Goal: Information Seeking & Learning: Learn about a topic

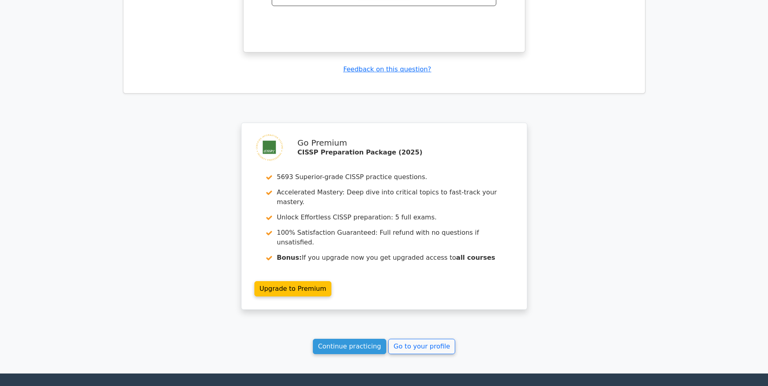
scroll to position [1363, 0]
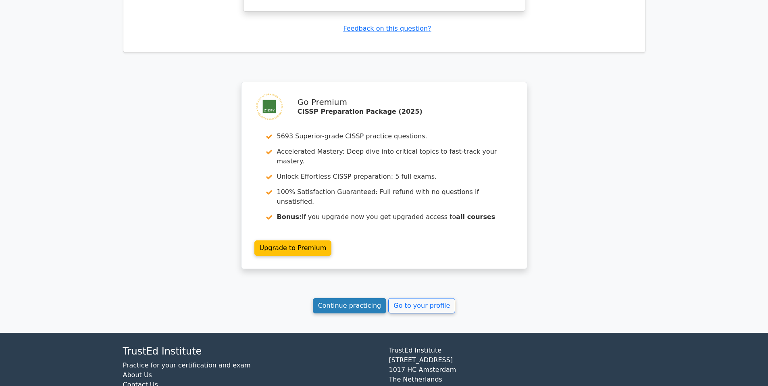
click at [368, 298] on link "Continue practicing" at bounding box center [350, 305] width 74 height 15
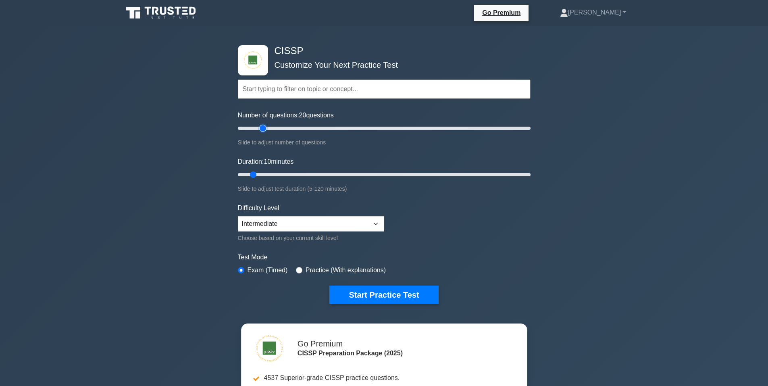
drag, startPoint x: 248, startPoint y: 127, endPoint x: 266, endPoint y: 130, distance: 18.0
type input "20"
click at [266, 130] on input "Number of questions: 20 questions" at bounding box center [384, 128] width 293 height 10
drag, startPoint x: 254, startPoint y: 173, endPoint x: 274, endPoint y: 173, distance: 20.6
type input "20"
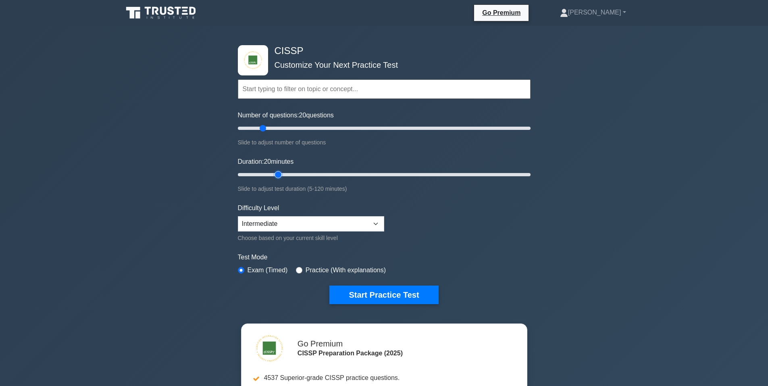
click at [274, 173] on input "Duration: 20 minutes" at bounding box center [384, 175] width 293 height 10
click at [288, 223] on select "Beginner Intermediate Expert" at bounding box center [311, 223] width 146 height 15
click at [378, 296] on button "Start Practice Test" at bounding box center [383, 294] width 109 height 19
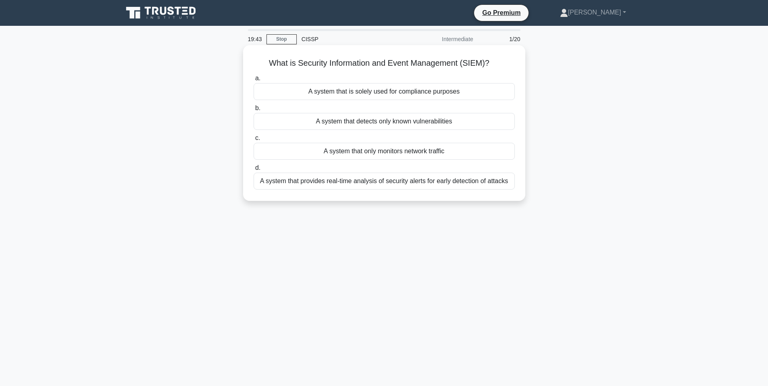
click at [367, 183] on div "A system that provides real-time analysis of security alerts for early detectio…" at bounding box center [384, 181] width 261 height 17
click at [254, 171] on input "d. A system that provides real-time analysis of security alerts for early detec…" at bounding box center [254, 167] width 0 height 5
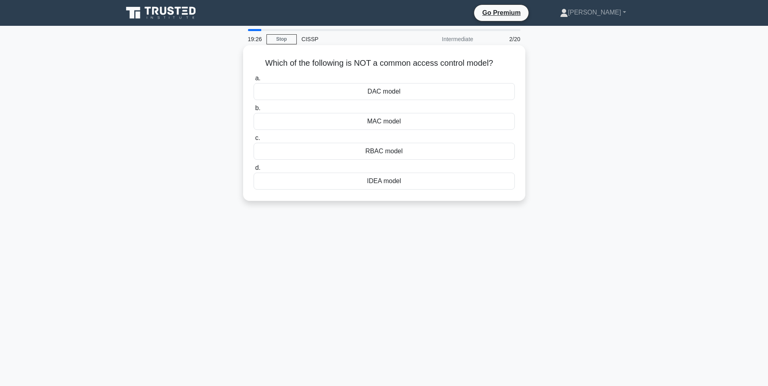
click at [385, 182] on div "IDEA model" at bounding box center [384, 181] width 261 height 17
click at [254, 171] on input "d. IDEA model" at bounding box center [254, 167] width 0 height 5
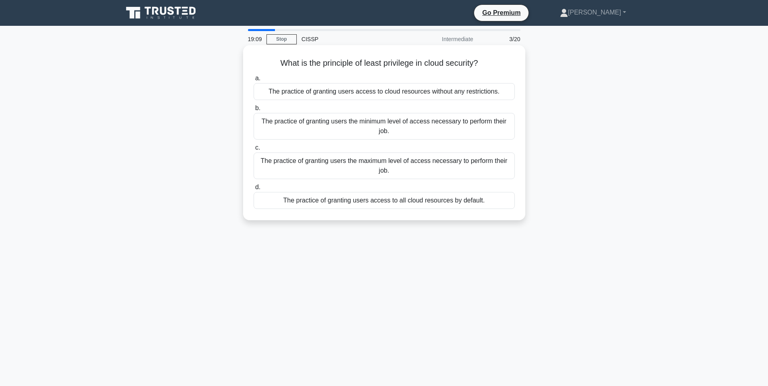
click at [375, 123] on div "The practice of granting users the minimum level of access necessary to perform…" at bounding box center [384, 126] width 261 height 27
click at [254, 111] on input "b. The practice of granting users the minimum level of access necessary to perf…" at bounding box center [254, 108] width 0 height 5
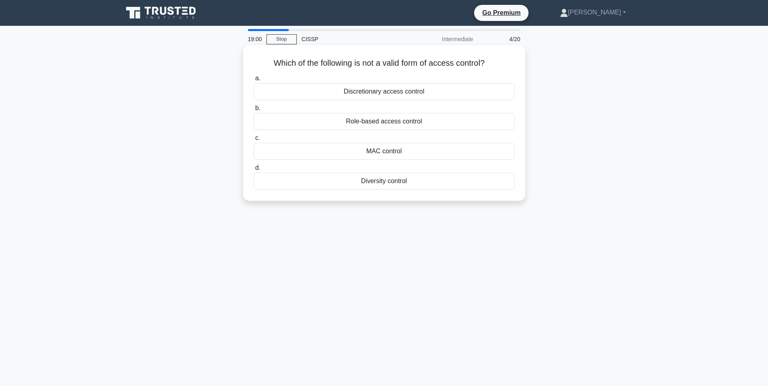
click at [385, 185] on div "Diversity control" at bounding box center [384, 181] width 261 height 17
click at [254, 171] on input "d. Diversity control" at bounding box center [254, 167] width 0 height 5
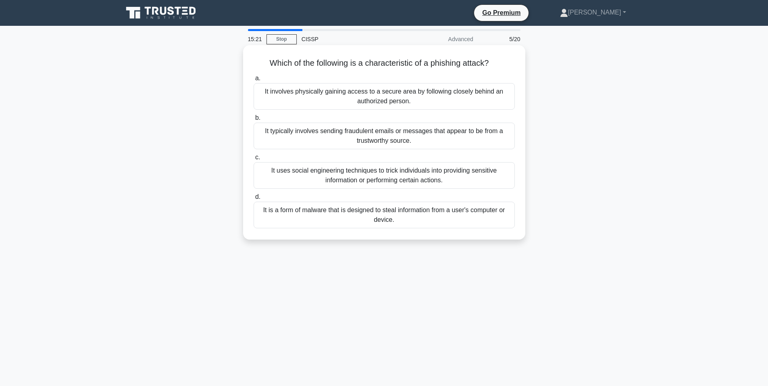
click at [393, 175] on div "It uses social engineering techniques to trick individuals into providing sensi…" at bounding box center [384, 175] width 261 height 27
click at [254, 160] on input "c. It uses social engineering techniques to trick individuals into providing se…" at bounding box center [254, 157] width 0 height 5
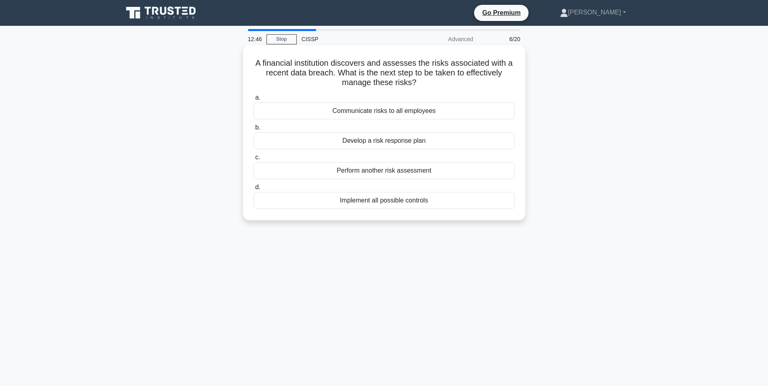
click at [381, 203] on div "Implement all possible controls" at bounding box center [384, 200] width 261 height 17
click at [254, 190] on input "d. Implement all possible controls" at bounding box center [254, 187] width 0 height 5
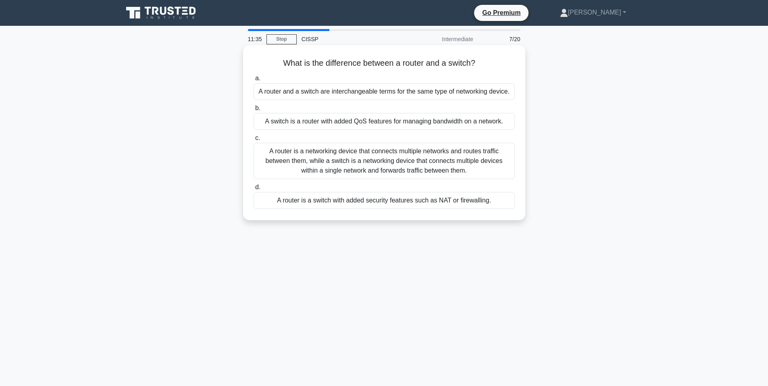
click at [364, 164] on div "A router is a networking device that connects multiple networks and routes traf…" at bounding box center [384, 161] width 261 height 36
click at [254, 141] on input "c. A router is a networking device that connects multiple networks and routes t…" at bounding box center [254, 137] width 0 height 5
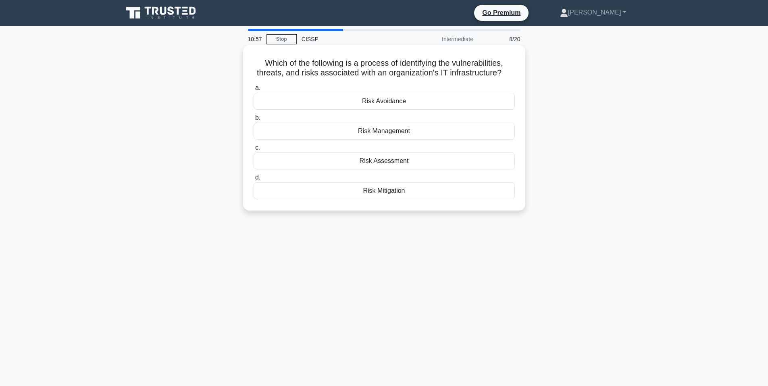
click at [413, 161] on div "Risk Assessment" at bounding box center [384, 160] width 261 height 17
click at [254, 150] on input "c. Risk Assessment" at bounding box center [254, 147] width 0 height 5
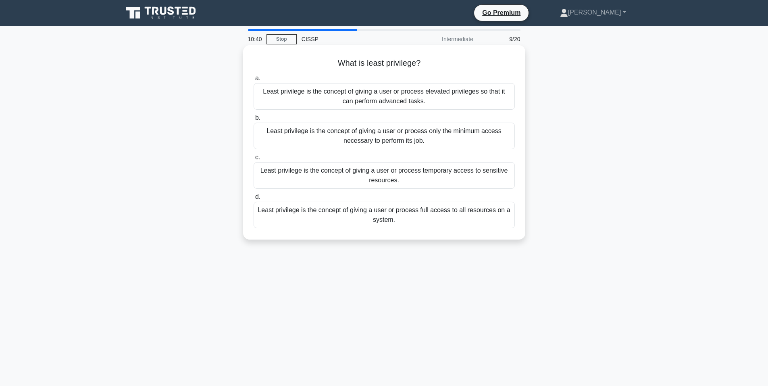
click at [402, 136] on div "Least privilege is the concept of giving a user or process only the minimum acc…" at bounding box center [384, 136] width 261 height 27
click at [254, 121] on input "b. Least privilege is the concept of giving a user or process only the minimum …" at bounding box center [254, 117] width 0 height 5
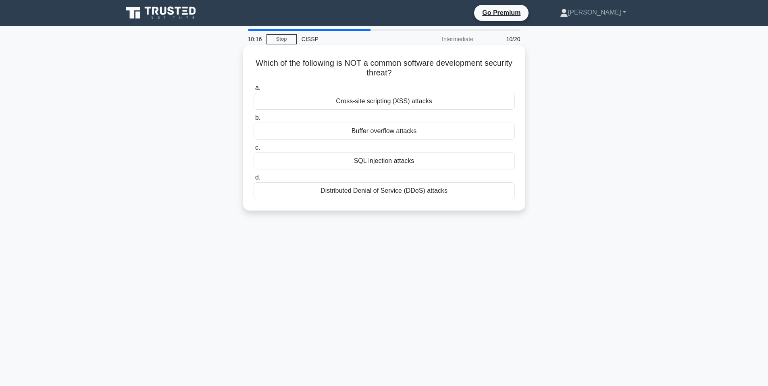
click at [384, 192] on div "Distributed Denial of Service (DDoS) attacks" at bounding box center [384, 190] width 261 height 17
click at [254, 180] on input "d. Distributed Denial of Service (DDoS) attacks" at bounding box center [254, 177] width 0 height 5
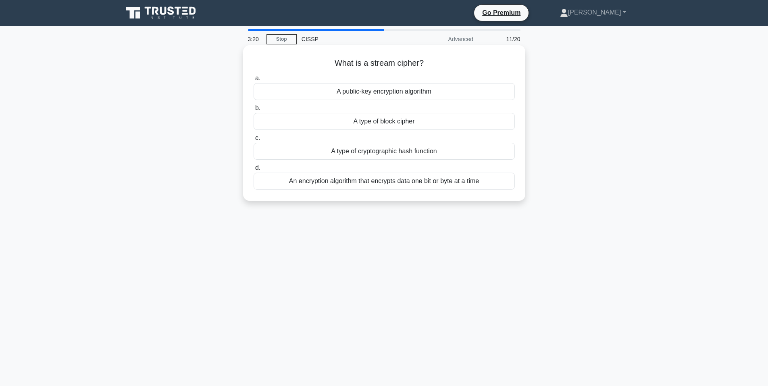
click at [336, 183] on div "An encryption algorithm that encrypts data one bit or byte at a time" at bounding box center [384, 181] width 261 height 17
click at [254, 171] on input "d. An encryption algorithm that encrypts data one bit or byte at a time" at bounding box center [254, 167] width 0 height 5
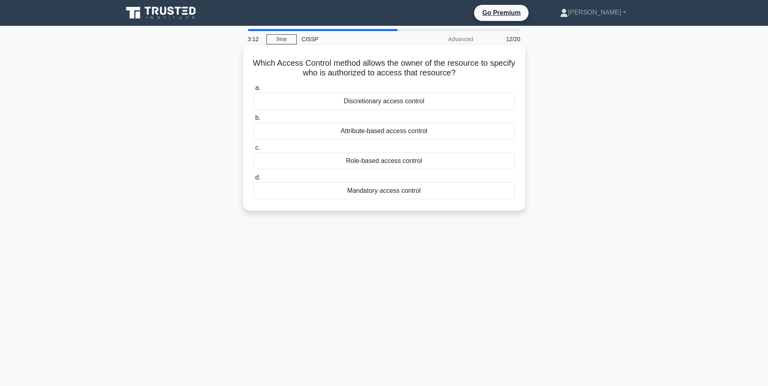
click at [388, 191] on div "Mandatory access control" at bounding box center [384, 190] width 261 height 17
click at [254, 180] on input "d. Mandatory access control" at bounding box center [254, 177] width 0 height 5
click at [387, 131] on div "SQL Injection" at bounding box center [384, 131] width 261 height 17
click at [254, 121] on input "b. SQL Injection" at bounding box center [254, 117] width 0 height 5
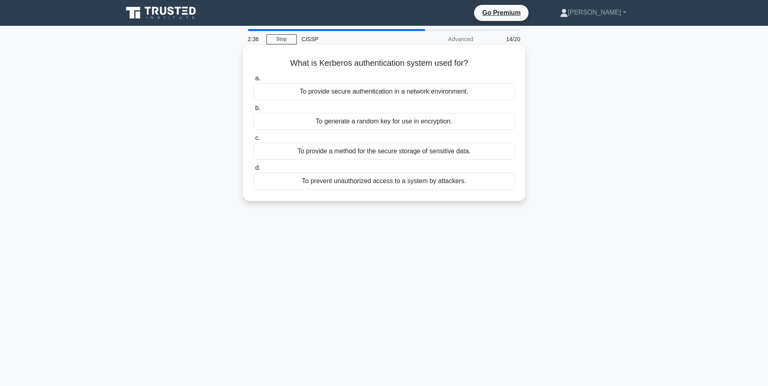
click at [394, 180] on div "To prevent unauthorized access to a system by attackers." at bounding box center [384, 181] width 261 height 17
click at [254, 171] on input "d. To prevent unauthorized access to a system by attackers." at bounding box center [254, 167] width 0 height 5
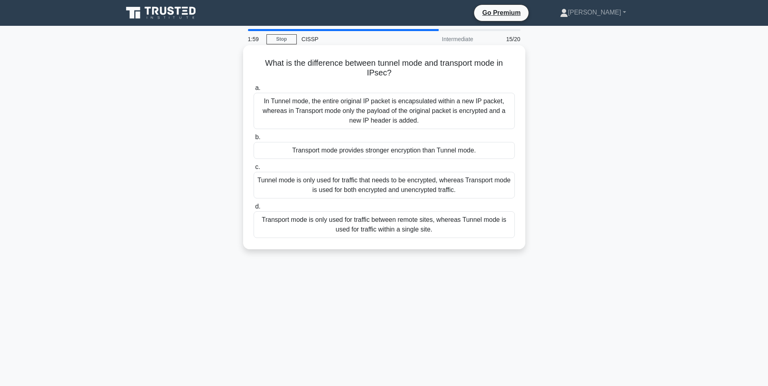
click at [418, 117] on div "In Tunnel mode, the entire original IP packet is encapsulated within a new IP p…" at bounding box center [384, 111] width 261 height 36
click at [254, 91] on input "a. In Tunnel mode, the entire original IP packet is encapsulated within a new I…" at bounding box center [254, 87] width 0 height 5
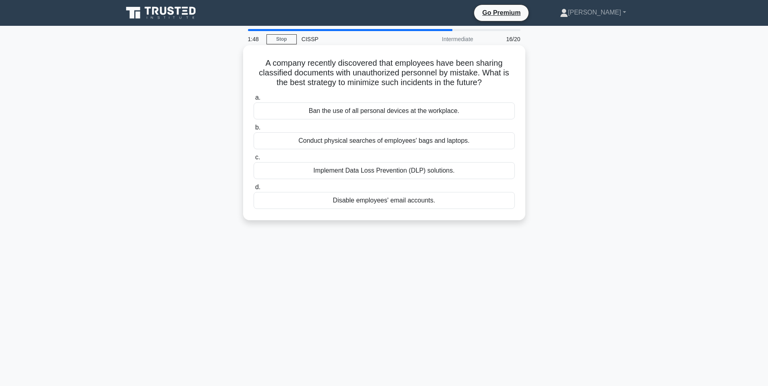
click at [401, 170] on div "Implement Data Loss Prevention (DLP) solutions." at bounding box center [384, 170] width 261 height 17
click at [254, 160] on input "c. Implement Data Loss Prevention (DLP) solutions." at bounding box center [254, 157] width 0 height 5
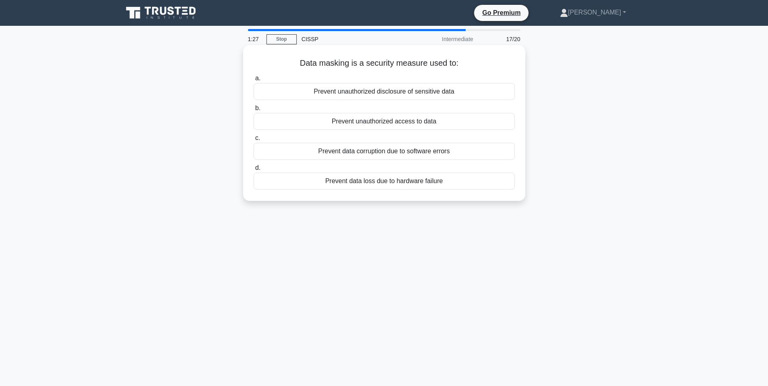
click at [395, 92] on div "Prevent unauthorized disclosure of sensitive data" at bounding box center [384, 91] width 261 height 17
click at [254, 81] on input "a. Prevent unauthorized disclosure of sensitive data" at bounding box center [254, 78] width 0 height 5
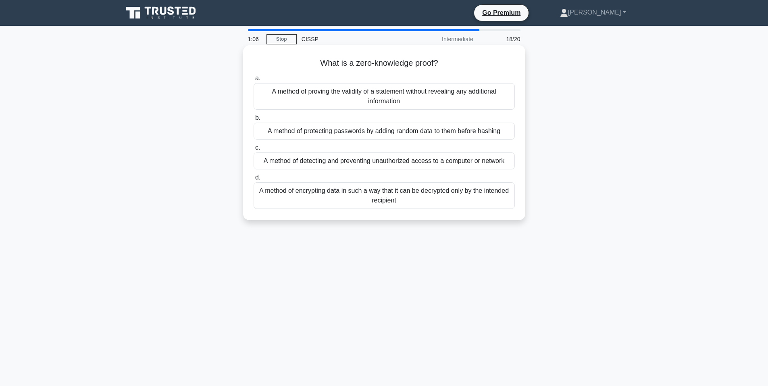
click at [381, 195] on div "A method of encrypting data in such a way that it can be decrypted only by the …" at bounding box center [384, 195] width 261 height 27
click at [254, 180] on input "d. A method of encrypting data in such a way that it can be decrypted only by t…" at bounding box center [254, 177] width 0 height 5
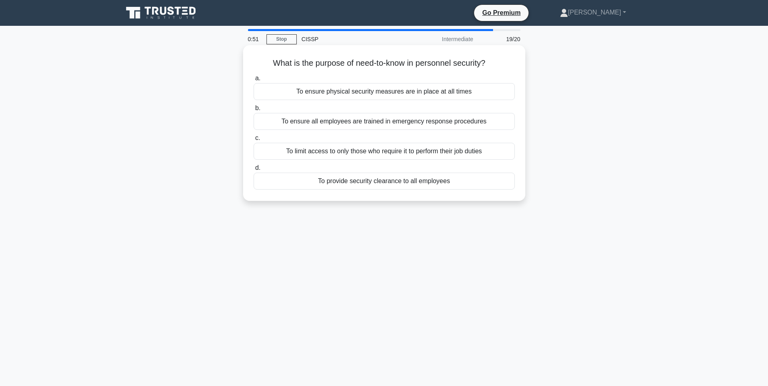
click at [366, 152] on div "To limit access to only those who require it to perform their job duties" at bounding box center [384, 151] width 261 height 17
click at [254, 141] on input "c. To limit access to only those who require it to perform their job duties" at bounding box center [254, 137] width 0 height 5
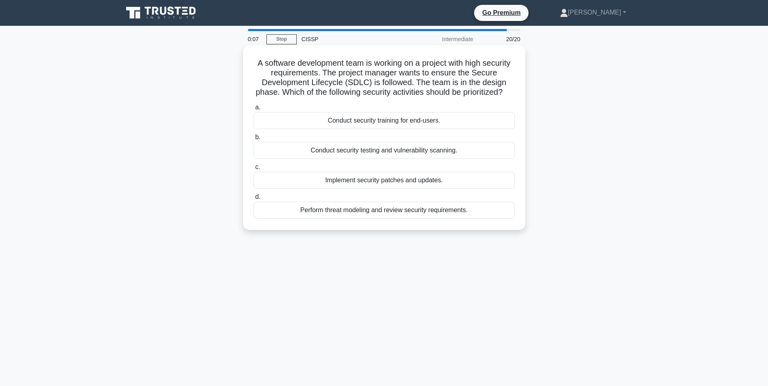
click at [404, 129] on div "Conduct security training for end-users." at bounding box center [384, 120] width 261 height 17
click at [254, 110] on input "a. Conduct security training for end-users." at bounding box center [254, 107] width 0 height 5
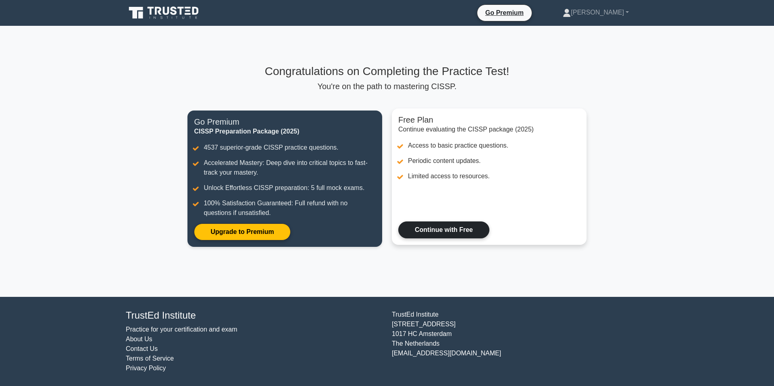
click at [445, 233] on link "Continue with Free" at bounding box center [443, 229] width 91 height 17
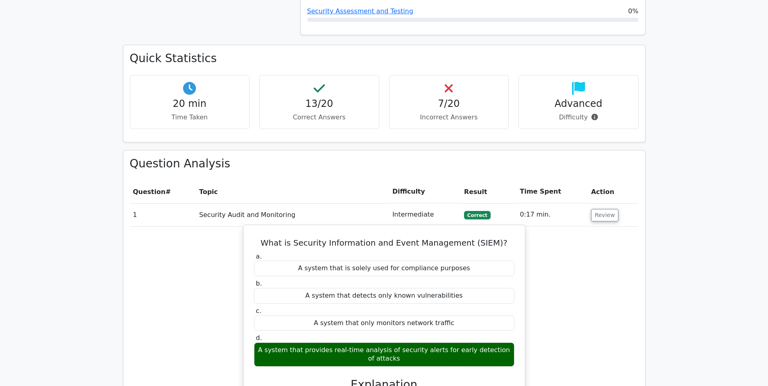
scroll to position [537, 0]
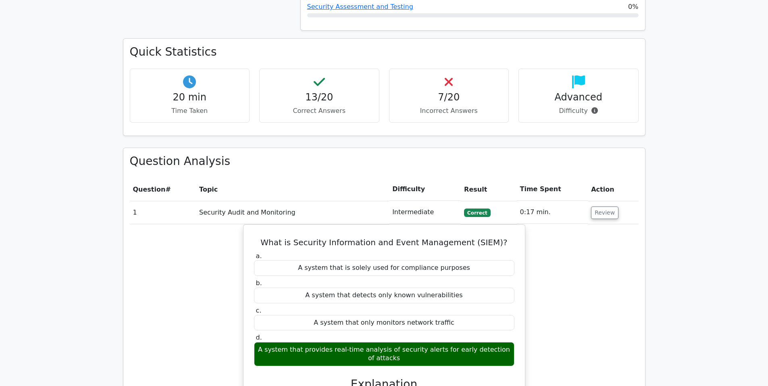
click at [448, 92] on h4 "7/20" at bounding box center [449, 98] width 106 height 12
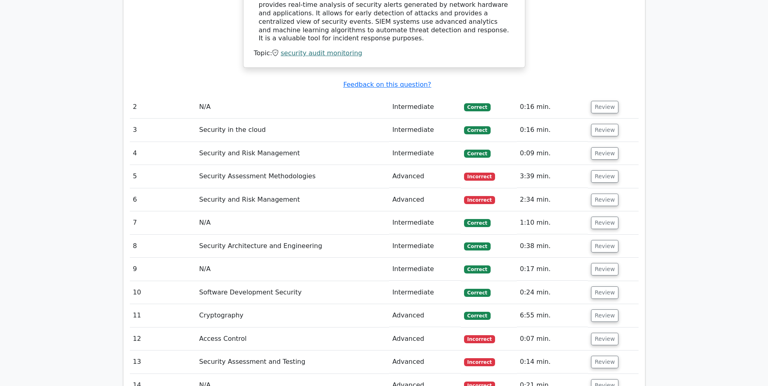
scroll to position [941, 0]
click at [598, 170] on button "Review" at bounding box center [604, 176] width 27 height 12
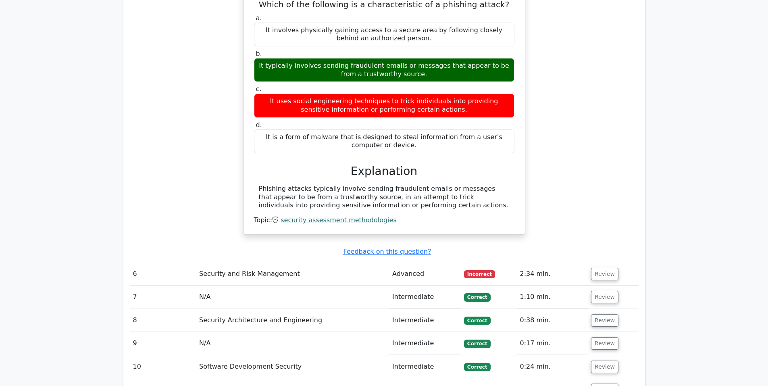
scroll to position [1209, 0]
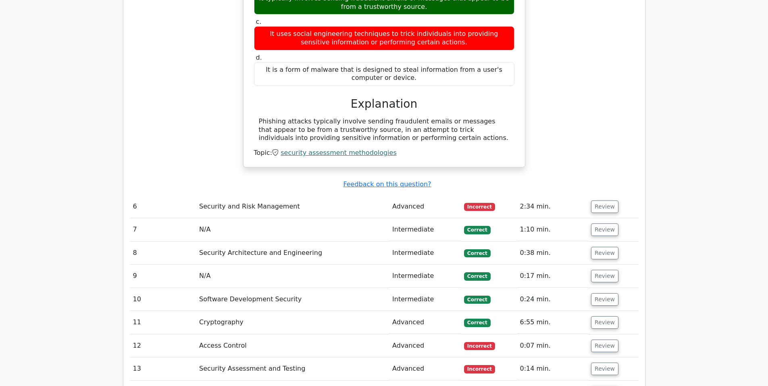
click at [477, 203] on span "Incorrect" at bounding box center [479, 207] width 31 height 8
click at [600, 200] on button "Review" at bounding box center [604, 206] width 27 height 12
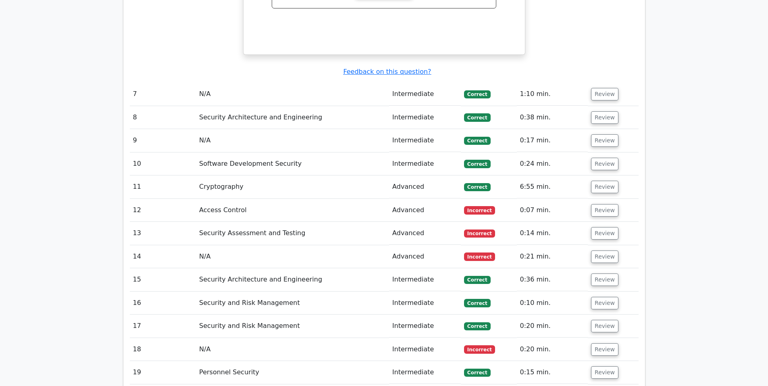
scroll to position [1814, 0]
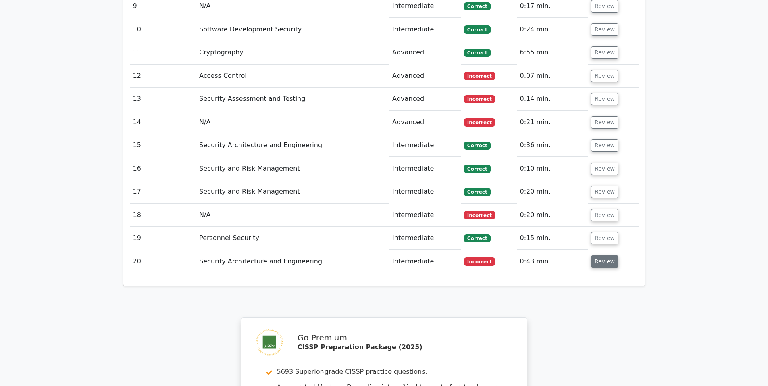
click at [604, 255] on button "Review" at bounding box center [604, 261] width 27 height 12
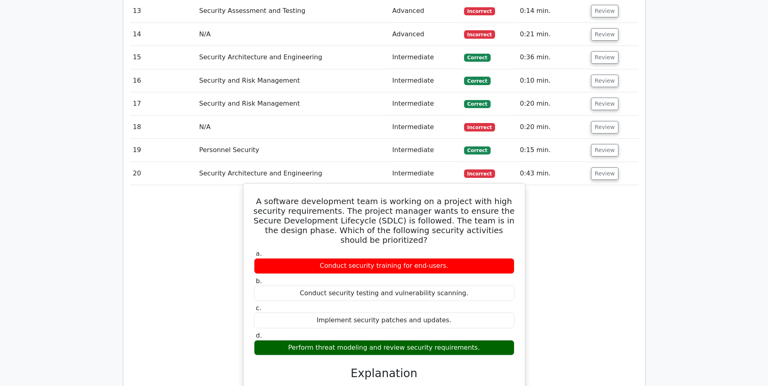
scroll to position [1948, 0]
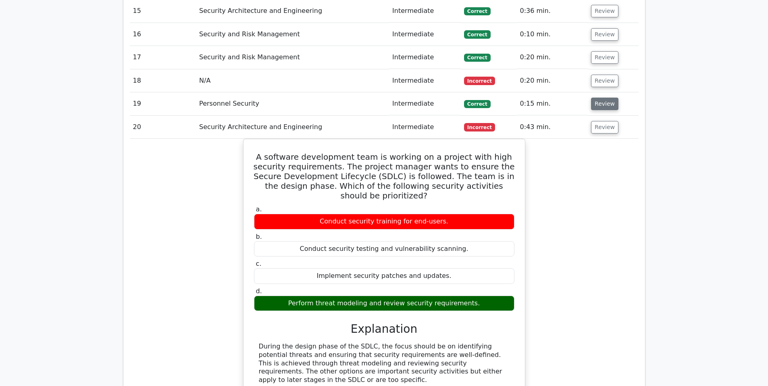
click at [606, 98] on button "Review" at bounding box center [604, 104] width 27 height 12
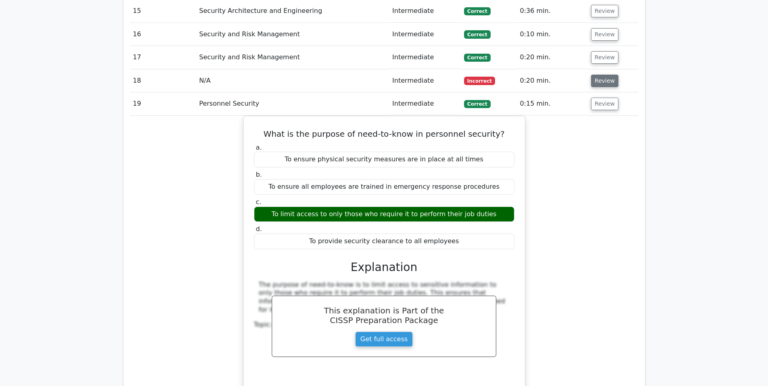
click at [603, 75] on button "Review" at bounding box center [604, 81] width 27 height 12
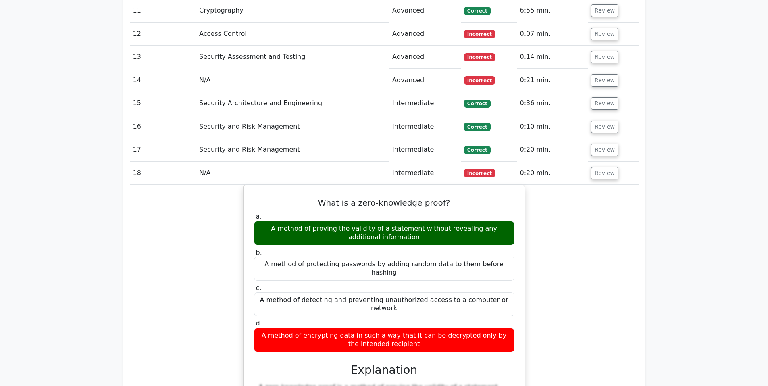
scroll to position [1814, 0]
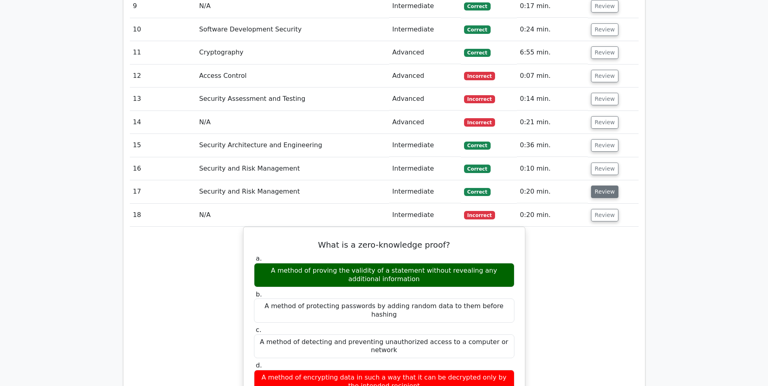
click at [594, 185] on button "Review" at bounding box center [604, 191] width 27 height 12
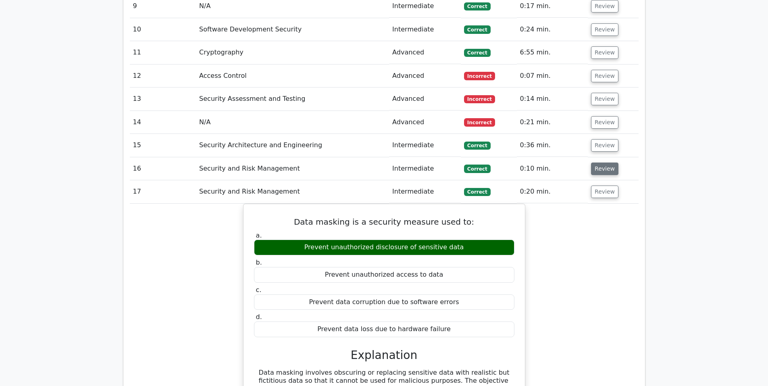
click at [603, 162] on button "Review" at bounding box center [604, 168] width 27 height 12
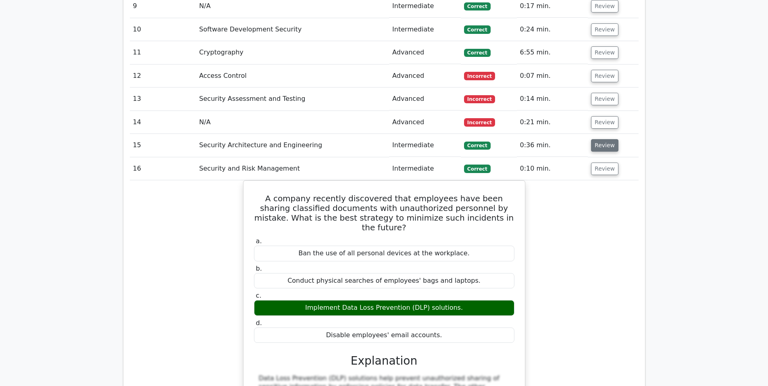
click at [604, 139] on button "Review" at bounding box center [604, 145] width 27 height 12
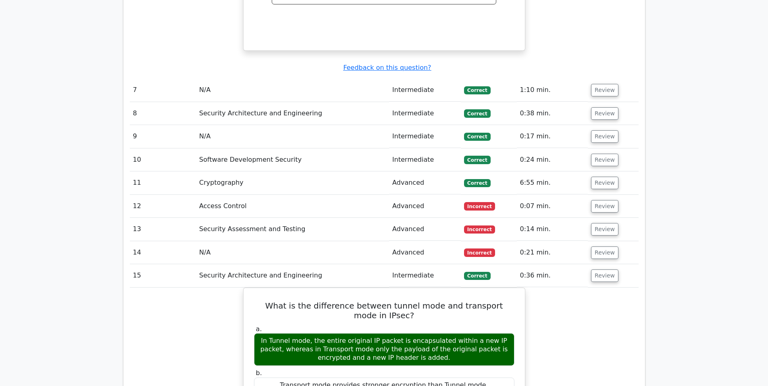
scroll to position [1680, 0]
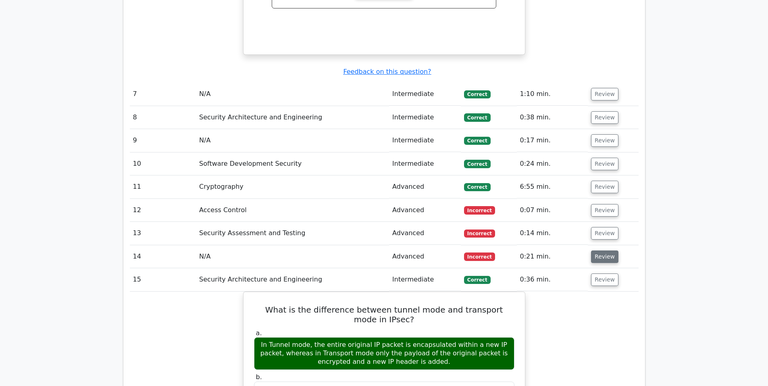
click at [606, 250] on button "Review" at bounding box center [604, 256] width 27 height 12
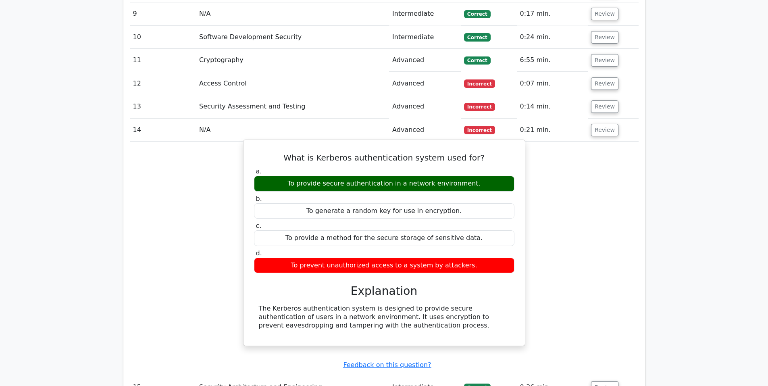
scroll to position [1814, 0]
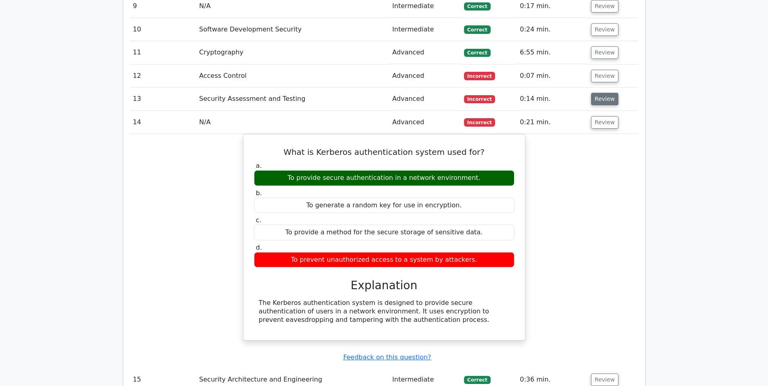
click at [604, 93] on button "Review" at bounding box center [604, 99] width 27 height 12
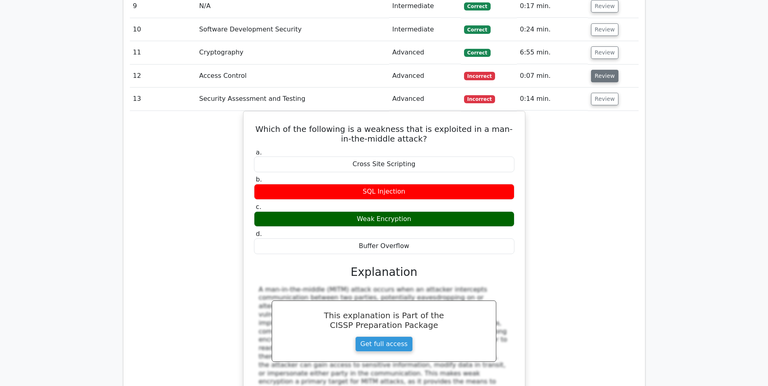
click at [600, 70] on button "Review" at bounding box center [604, 76] width 27 height 12
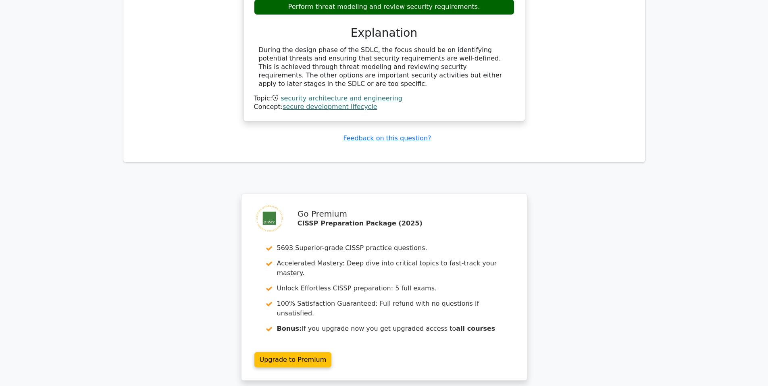
scroll to position [4817, 0]
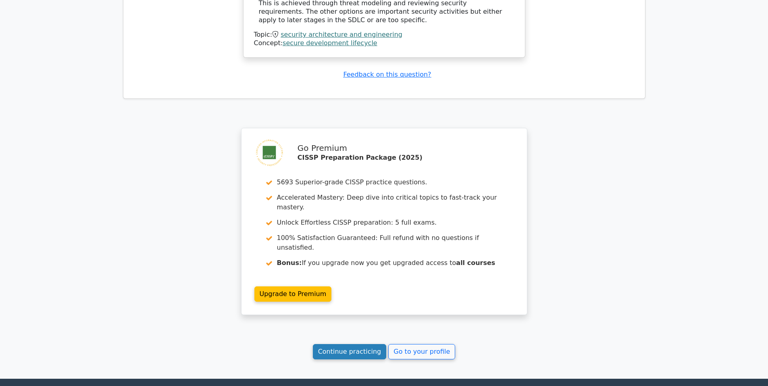
drag, startPoint x: 366, startPoint y: 268, endPoint x: 374, endPoint y: 273, distance: 8.5
click at [367, 344] on link "Continue practicing" at bounding box center [350, 351] width 74 height 15
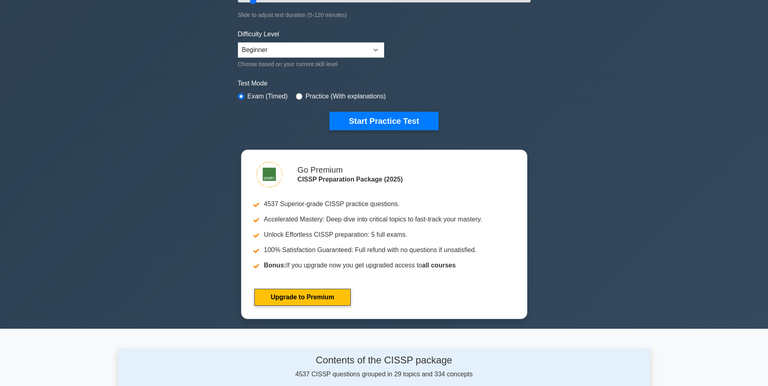
scroll to position [134, 0]
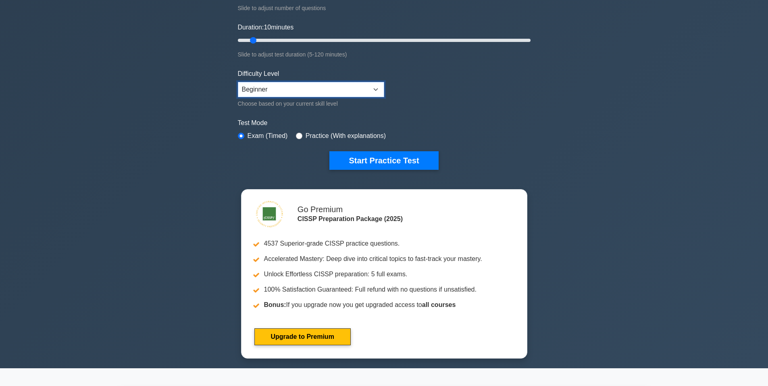
click at [317, 94] on select "Beginner Intermediate Expert" at bounding box center [311, 89] width 146 height 15
select select "intermediate"
click at [238, 82] on select "Beginner Intermediate Expert" at bounding box center [311, 89] width 146 height 15
click at [326, 90] on select "Beginner Intermediate Expert" at bounding box center [311, 89] width 146 height 15
click at [238, 82] on select "Beginner Intermediate Expert" at bounding box center [311, 89] width 146 height 15
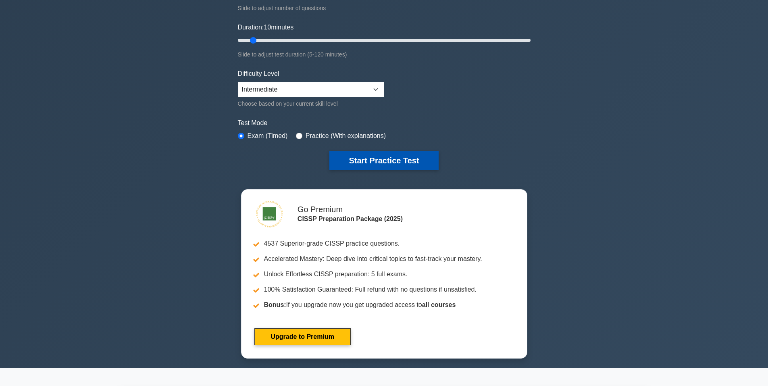
drag, startPoint x: 386, startPoint y: 156, endPoint x: 389, endPoint y: 139, distance: 18.0
click at [386, 156] on button "Start Practice Test" at bounding box center [383, 160] width 109 height 19
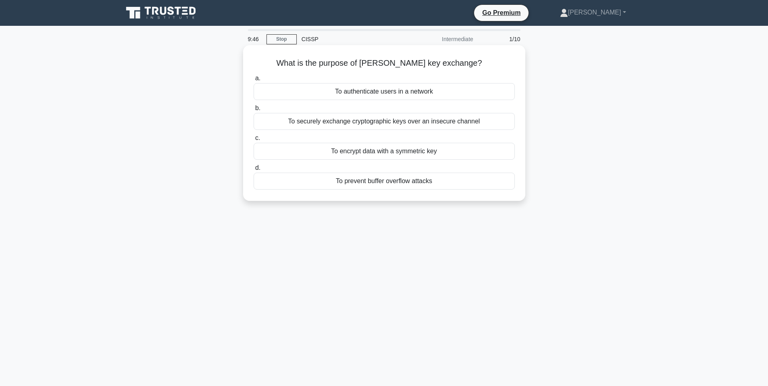
click at [411, 124] on div "To securely exchange cryptographic keys over an insecure channel" at bounding box center [384, 121] width 261 height 17
click at [254, 111] on input "b. To securely exchange cryptographic keys over an insecure channel" at bounding box center [254, 108] width 0 height 5
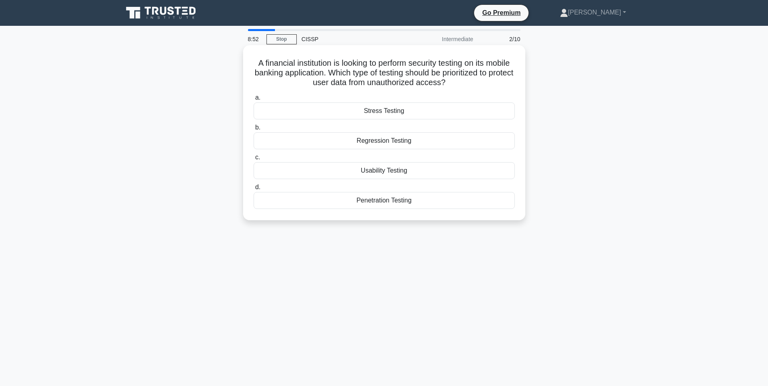
click at [420, 200] on div "Penetration Testing" at bounding box center [384, 200] width 261 height 17
click at [254, 190] on input "d. Penetration Testing" at bounding box center [254, 187] width 0 height 5
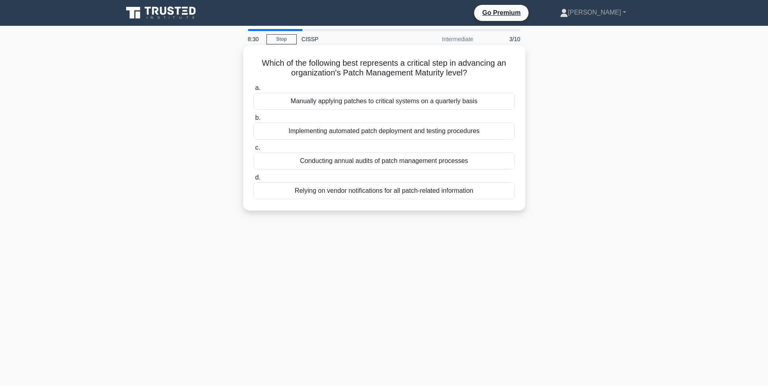
click at [419, 132] on div "Implementing automated patch deployment and testing procedures" at bounding box center [384, 131] width 261 height 17
click at [254, 121] on input "b. Implementing automated patch deployment and testing procedures" at bounding box center [254, 117] width 0 height 5
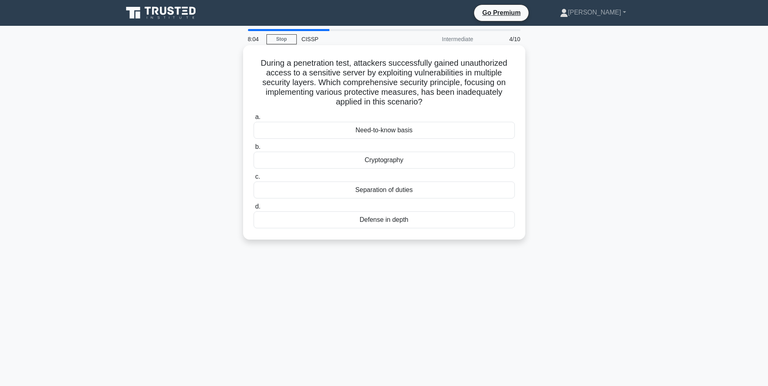
click at [382, 217] on div "Defense in depth" at bounding box center [384, 219] width 261 height 17
click at [254, 209] on input "d. Defense in depth" at bounding box center [254, 206] width 0 height 5
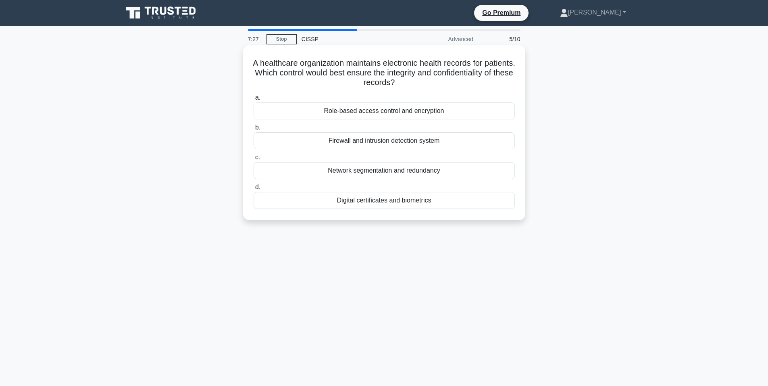
click at [373, 201] on div "Digital certificates and biometrics" at bounding box center [384, 200] width 261 height 17
click at [254, 190] on input "d. Digital certificates and biometrics" at bounding box center [254, 187] width 0 height 5
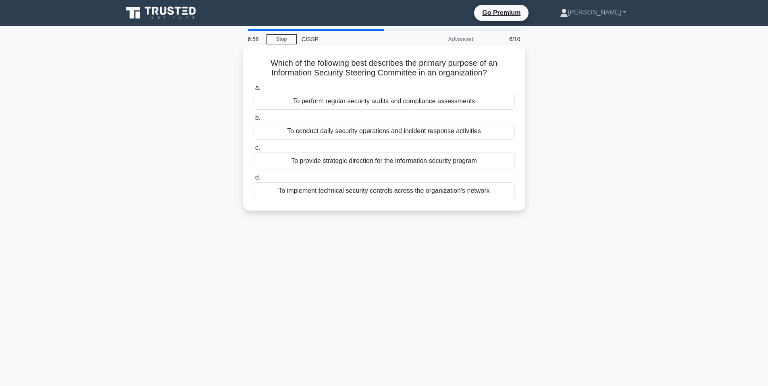
click at [409, 162] on div "To provide strategic direction for the information security program" at bounding box center [384, 160] width 261 height 17
click at [254, 150] on input "c. To provide strategic direction for the information security program" at bounding box center [254, 147] width 0 height 5
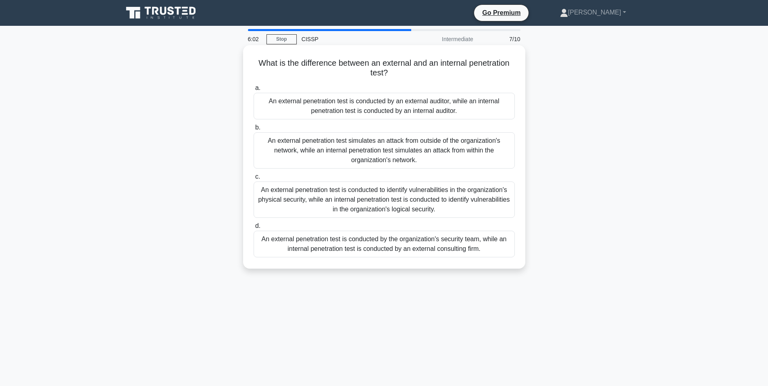
click at [402, 156] on div "An external penetration test simulates an attack from outside of the organizati…" at bounding box center [384, 150] width 261 height 36
click at [254, 130] on input "b. An external penetration test simulates an attack from outside of the organiz…" at bounding box center [254, 127] width 0 height 5
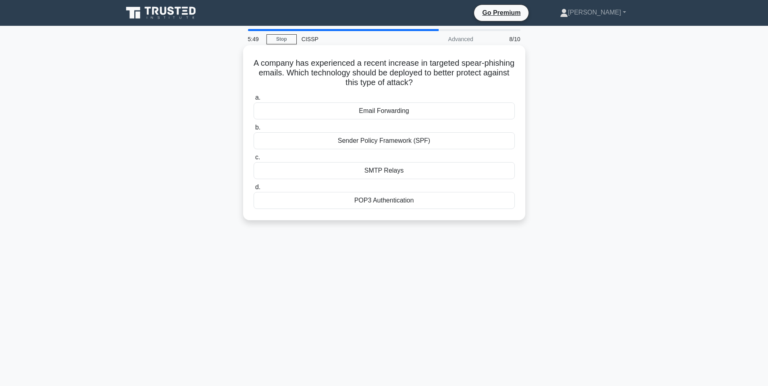
click at [403, 110] on div "Email Forwarding" at bounding box center [384, 110] width 261 height 17
click at [254, 100] on input "a. Email Forwarding" at bounding box center [254, 97] width 0 height 5
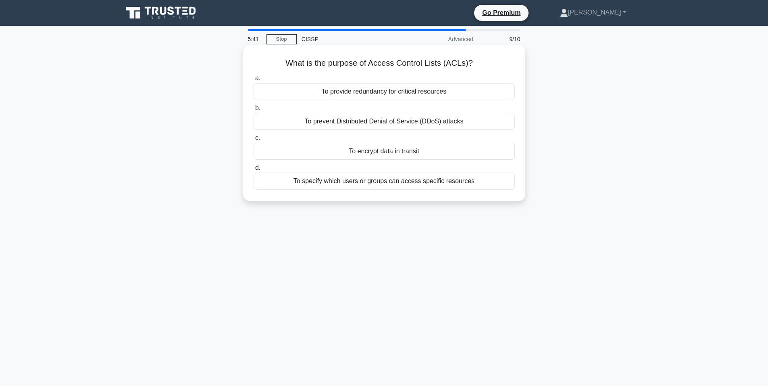
click at [378, 182] on div "To specify which users or groups can access specific resources" at bounding box center [384, 181] width 261 height 17
click at [254, 171] on input "d. To specify which users or groups can access specific resources" at bounding box center [254, 167] width 0 height 5
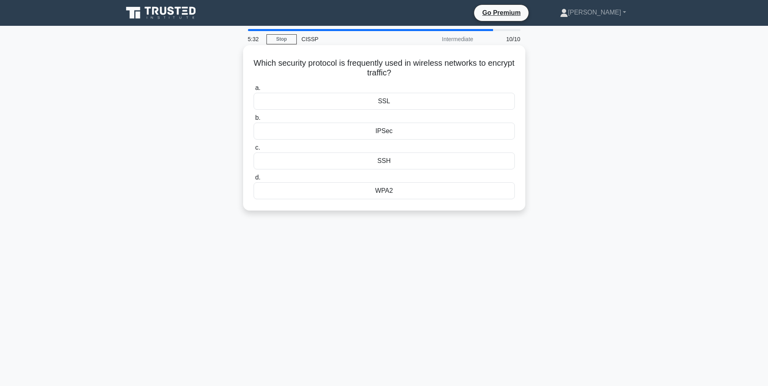
click at [391, 194] on div "WPA2" at bounding box center [384, 190] width 261 height 17
click at [254, 180] on input "d. WPA2" at bounding box center [254, 177] width 0 height 5
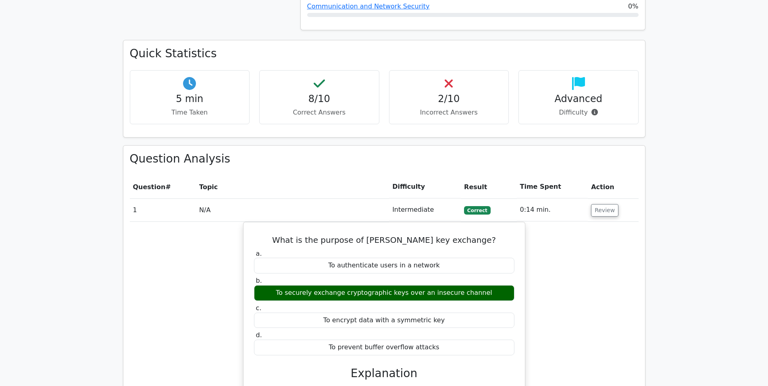
scroll to position [470, 0]
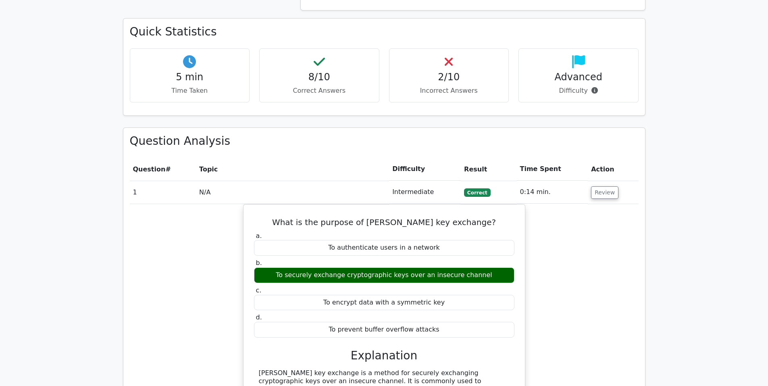
click at [431, 49] on div "2/10 Incorrect Answers" at bounding box center [449, 75] width 120 height 54
click at [464, 71] on h4 "2/10" at bounding box center [449, 77] width 106 height 12
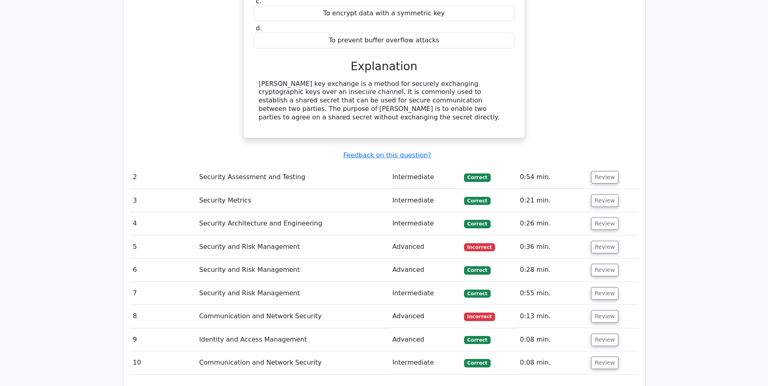
scroll to position [874, 0]
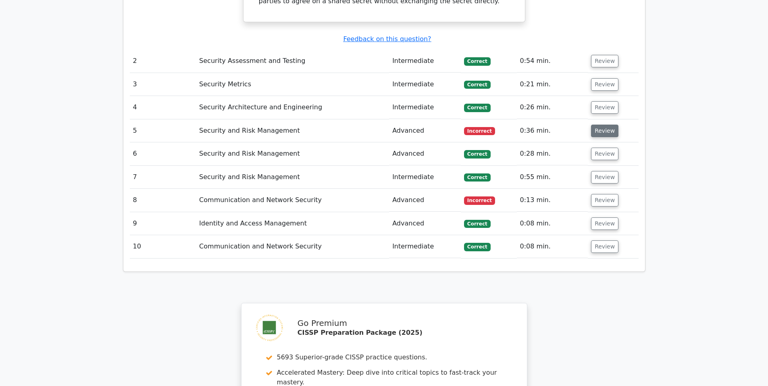
click at [594, 125] on button "Review" at bounding box center [604, 131] width 27 height 12
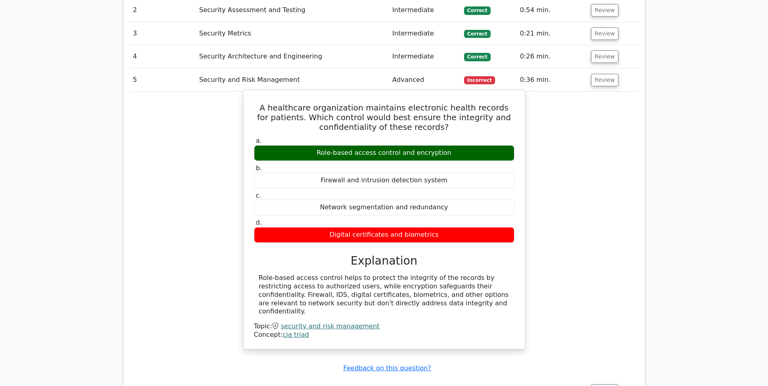
scroll to position [941, 0]
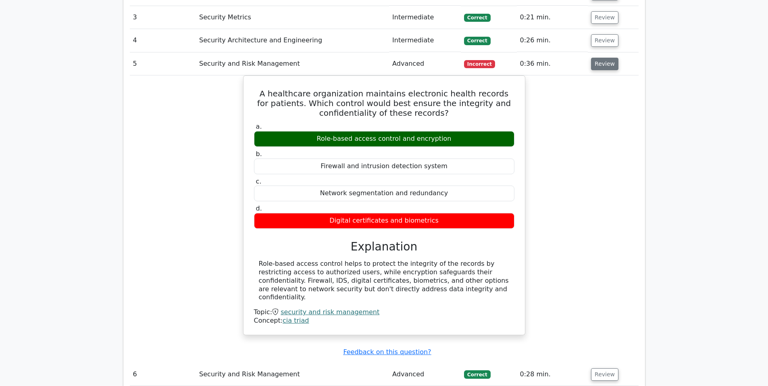
click at [600, 58] on button "Review" at bounding box center [604, 64] width 27 height 12
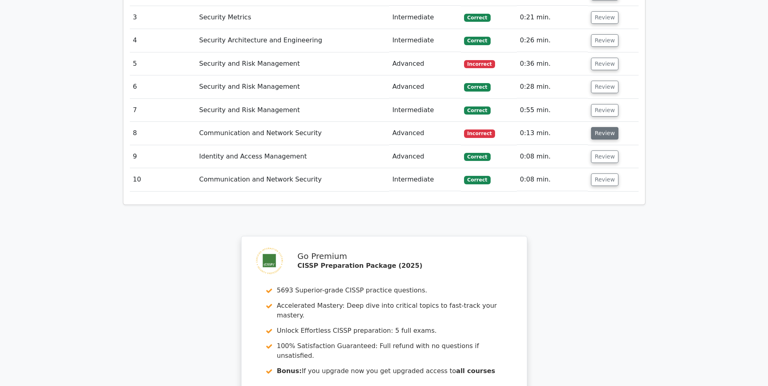
click at [594, 127] on button "Review" at bounding box center [604, 133] width 27 height 12
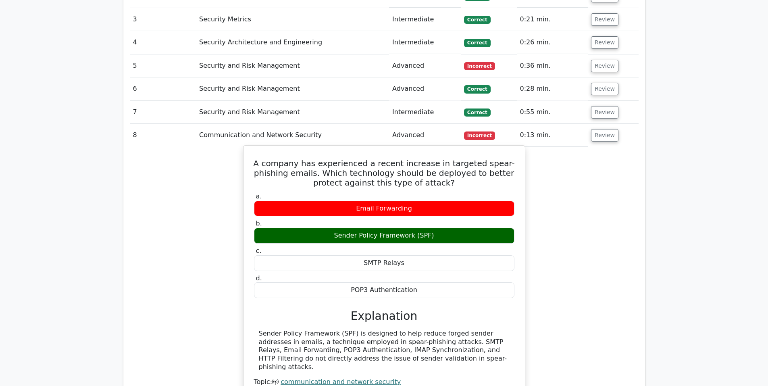
scroll to position [874, 0]
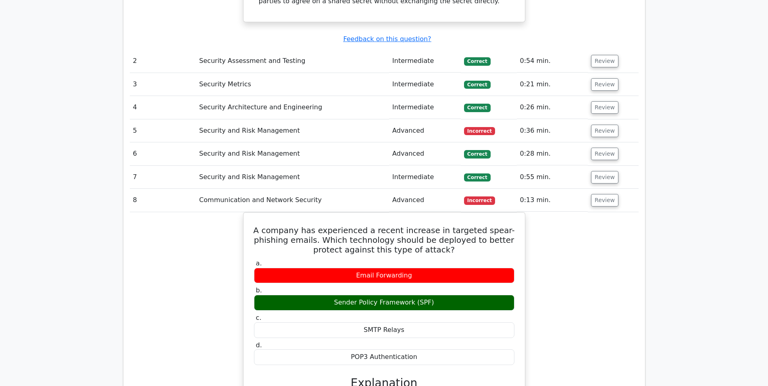
click at [474, 127] on span "Incorrect" at bounding box center [479, 131] width 31 height 8
click at [605, 125] on button "Review" at bounding box center [604, 131] width 27 height 12
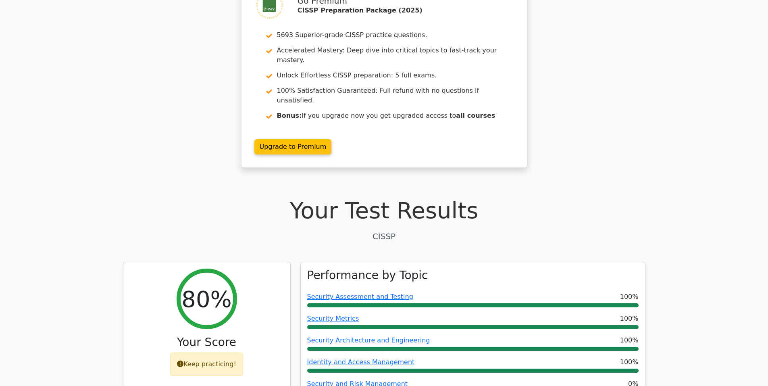
scroll to position [0, 0]
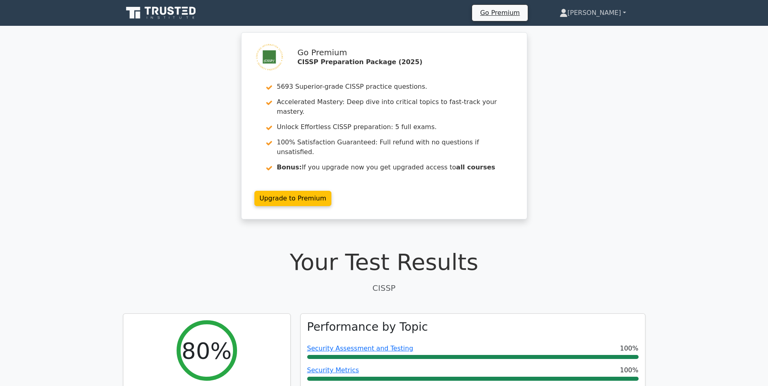
click at [612, 12] on link "[PERSON_NAME]" at bounding box center [592, 13] width 105 height 16
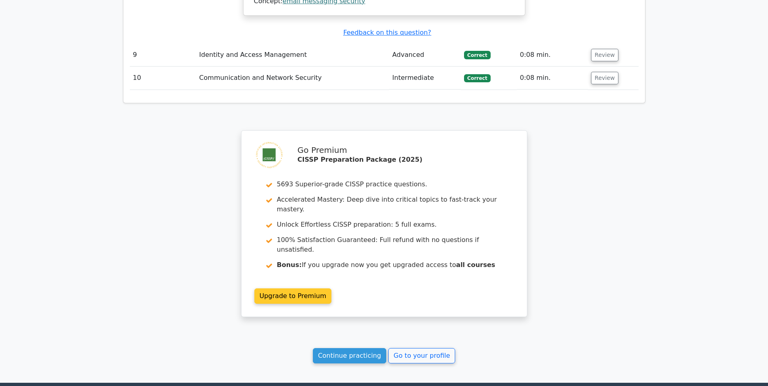
scroll to position [1662, 0]
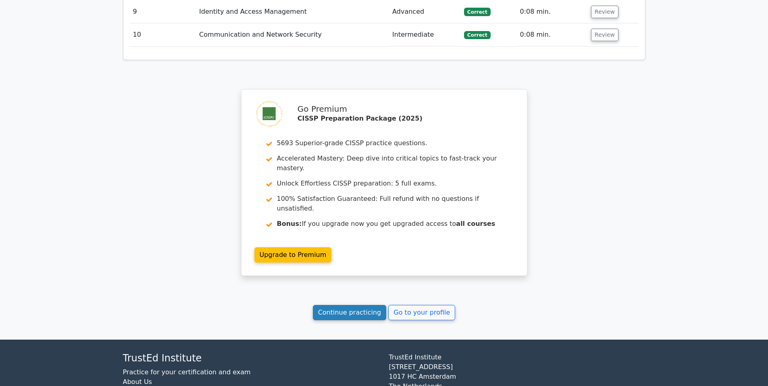
click at [357, 305] on link "Continue practicing" at bounding box center [350, 312] width 74 height 15
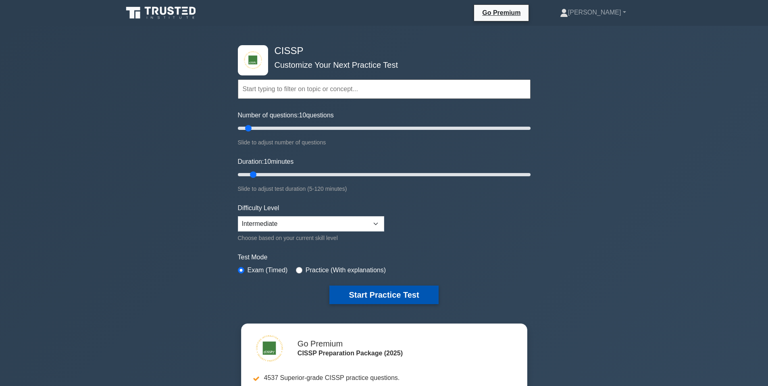
click at [384, 290] on button "Start Practice Test" at bounding box center [383, 294] width 109 height 19
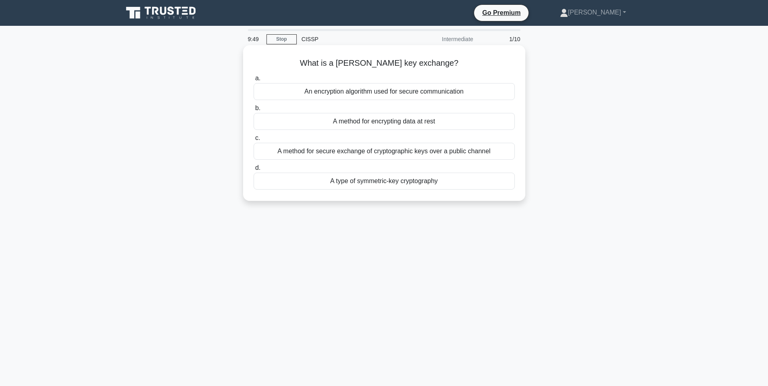
click at [407, 152] on div "A method for secure exchange of cryptographic keys over a public channel" at bounding box center [384, 151] width 261 height 17
click at [254, 141] on input "c. A method for secure exchange of cryptographic keys over a public channel" at bounding box center [254, 137] width 0 height 5
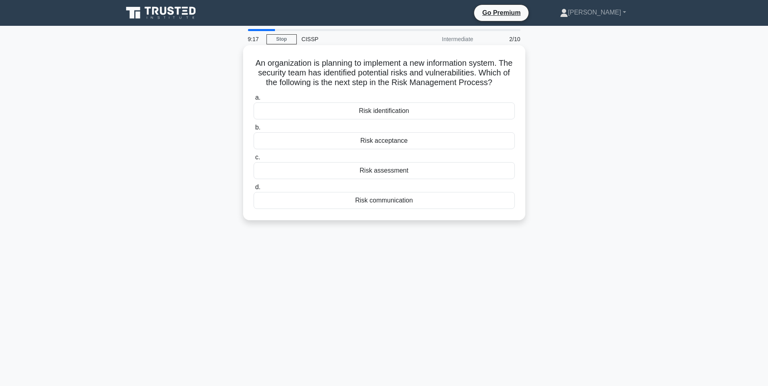
click at [399, 179] on div "Risk assessment" at bounding box center [384, 170] width 261 height 17
click at [254, 160] on input "c. Risk assessment" at bounding box center [254, 157] width 0 height 5
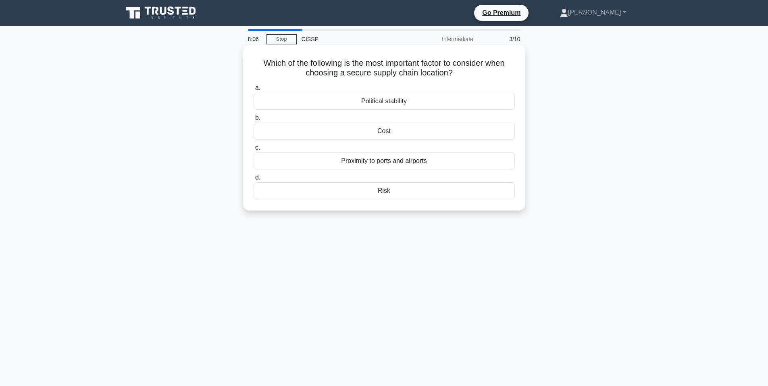
click at [427, 164] on div "Proximity to ports and airports" at bounding box center [384, 160] width 261 height 17
click at [254, 150] on input "c. Proximity to ports and airports" at bounding box center [254, 147] width 0 height 5
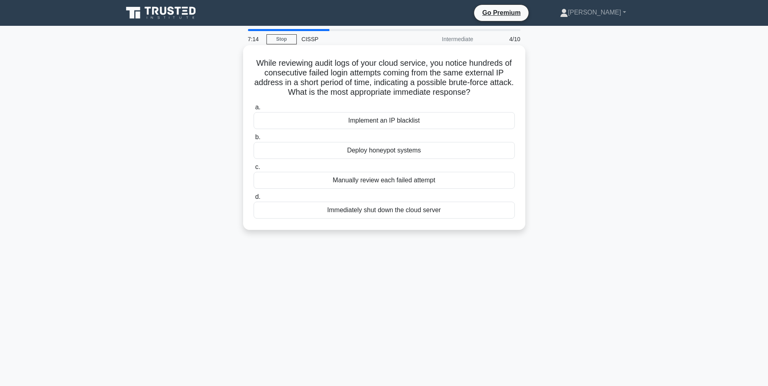
click at [390, 120] on div "Implement an IP blacklist" at bounding box center [384, 120] width 261 height 17
click at [254, 110] on input "a. Implement an IP blacklist" at bounding box center [254, 107] width 0 height 5
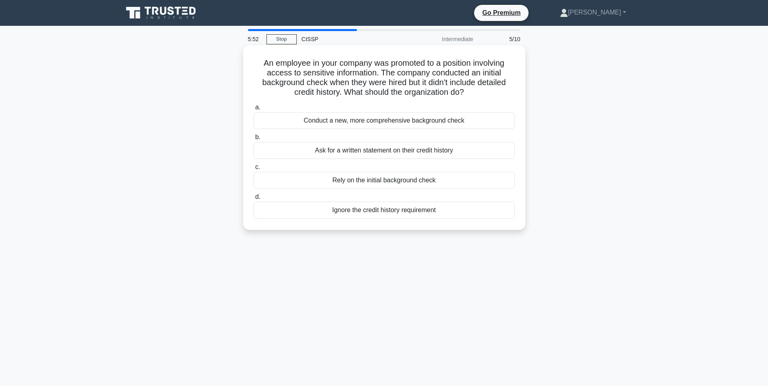
click at [414, 154] on div "Ask for a written statement on their credit history" at bounding box center [384, 150] width 261 height 17
click at [254, 140] on input "b. Ask for a written statement on their credit history" at bounding box center [254, 137] width 0 height 5
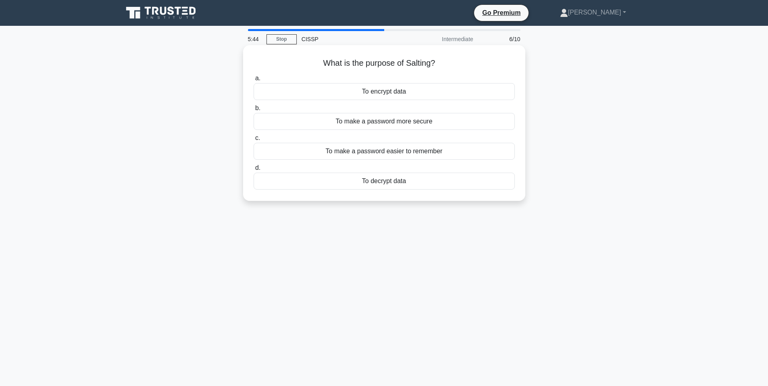
click at [421, 124] on div "To make a password more secure" at bounding box center [384, 121] width 261 height 17
click at [254, 111] on input "b. To make a password more secure" at bounding box center [254, 108] width 0 height 5
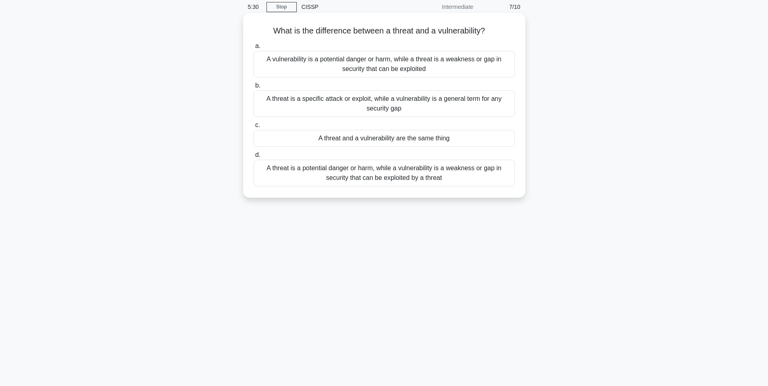
scroll to position [50, 0]
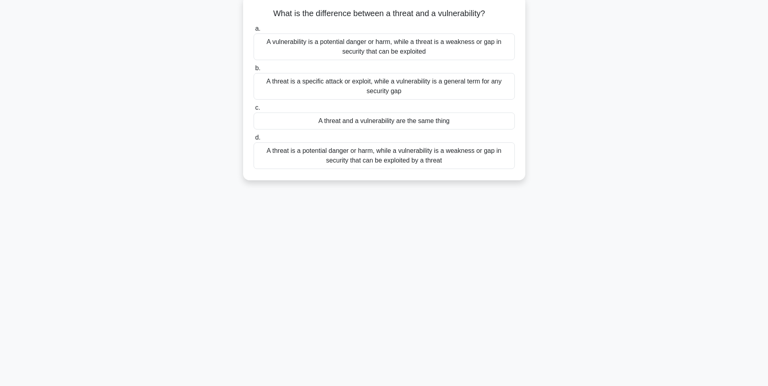
click at [387, 158] on div "A threat is a potential danger or harm, while a vulnerability is a weakness or …" at bounding box center [384, 155] width 261 height 27
click at [254, 140] on input "d. A threat is a potential danger or harm, while a vulnerability is a weakness …" at bounding box center [254, 137] width 0 height 5
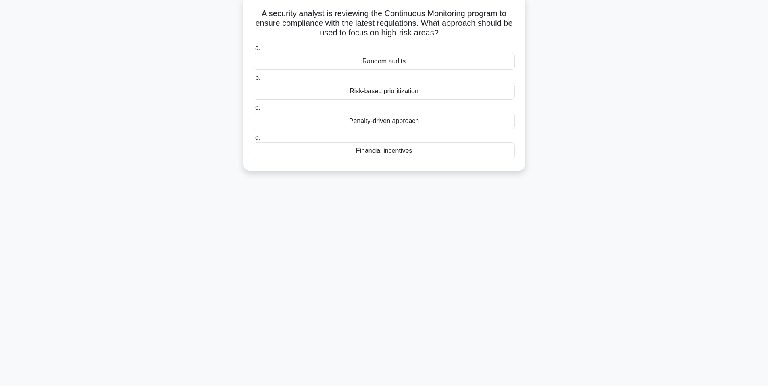
click at [434, 94] on div "Risk-based prioritization" at bounding box center [384, 91] width 261 height 17
click at [254, 81] on input "b. Risk-based prioritization" at bounding box center [254, 77] width 0 height 5
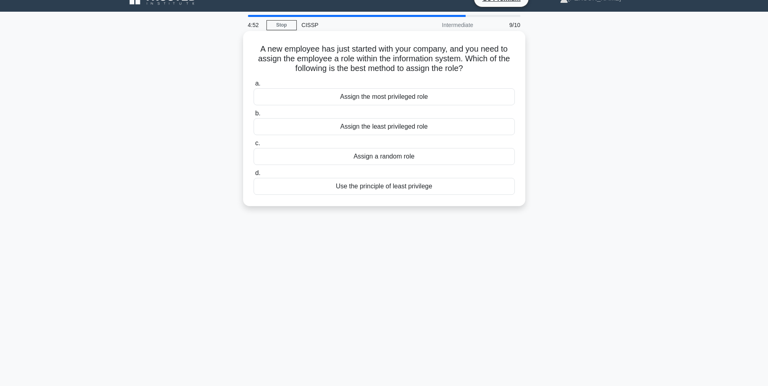
scroll to position [0, 0]
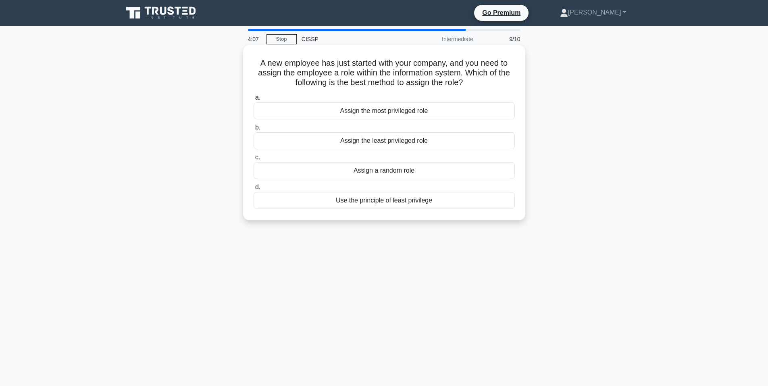
click at [396, 143] on div "Assign the least privileged role" at bounding box center [384, 140] width 261 height 17
click at [254, 130] on input "b. Assign the least privileged role" at bounding box center [254, 127] width 0 height 5
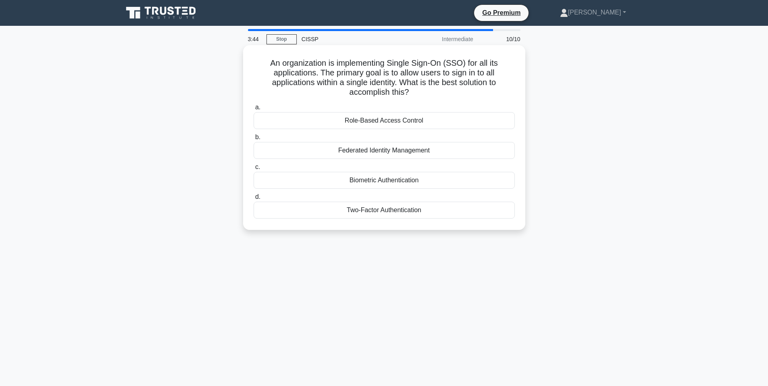
click at [438, 153] on div "Federated Identity Management" at bounding box center [384, 150] width 261 height 17
click at [254, 140] on input "b. Federated Identity Management" at bounding box center [254, 137] width 0 height 5
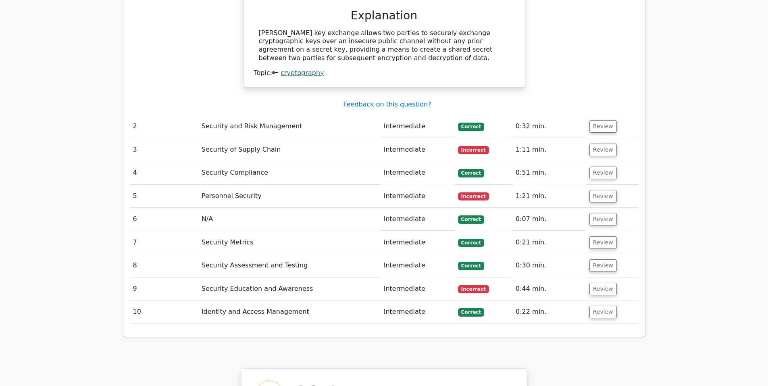
scroll to position [941, 0]
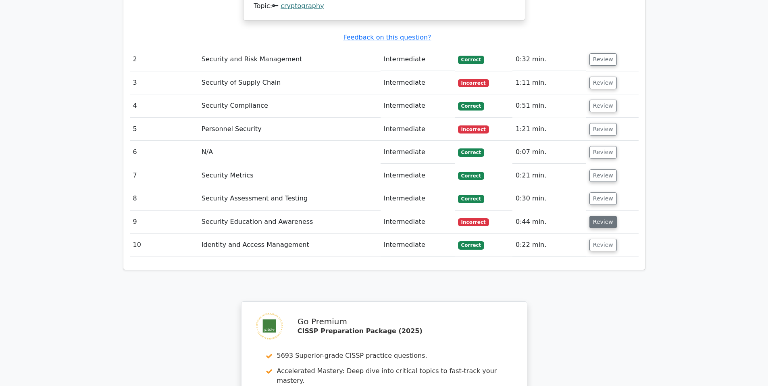
click at [597, 216] on button "Review" at bounding box center [602, 222] width 27 height 12
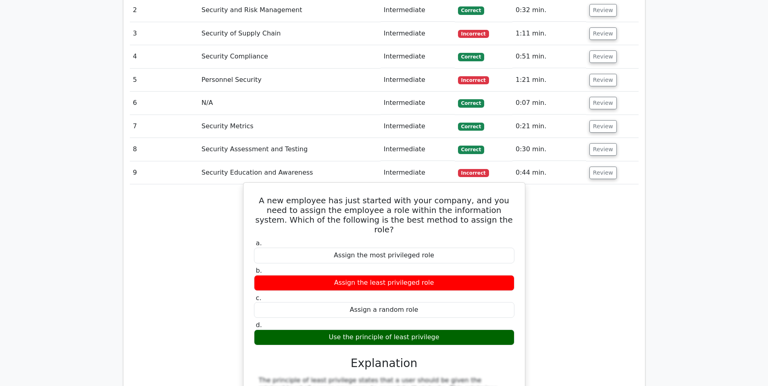
scroll to position [1008, 0]
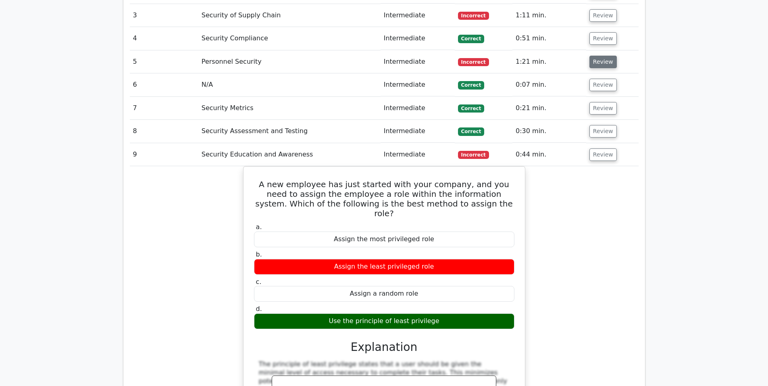
click at [597, 56] on button "Review" at bounding box center [602, 62] width 27 height 12
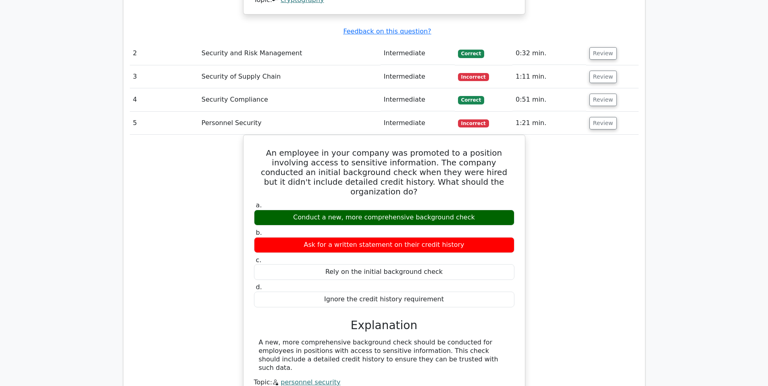
scroll to position [874, 0]
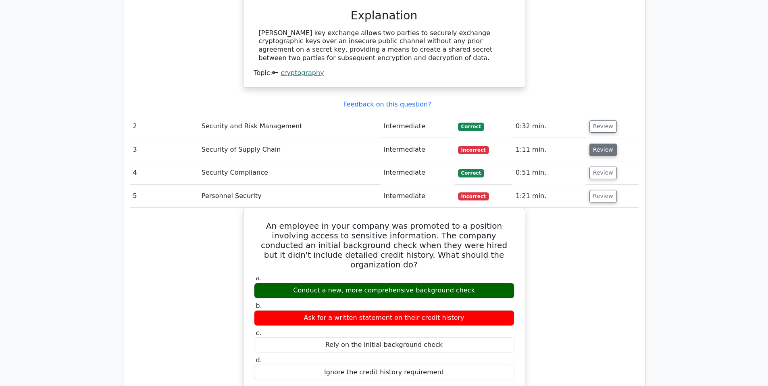
click at [600, 144] on button "Review" at bounding box center [602, 150] width 27 height 12
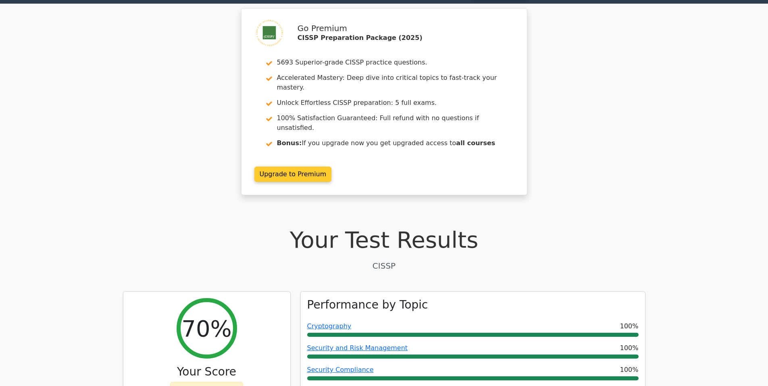
scroll to position [0, 0]
